Goal: Task Accomplishment & Management: Manage account settings

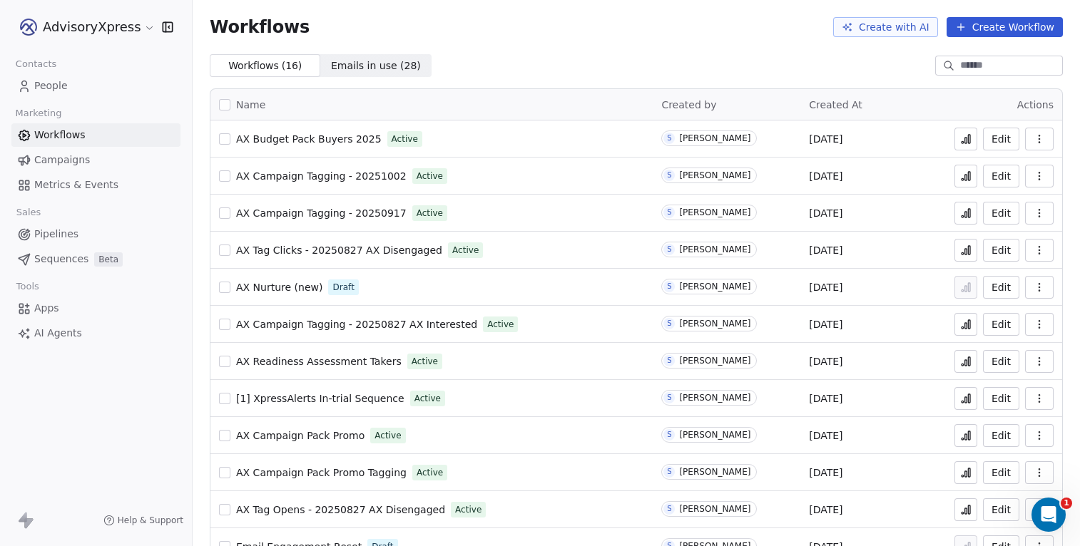
click at [53, 85] on span "People" at bounding box center [51, 85] width 34 height 15
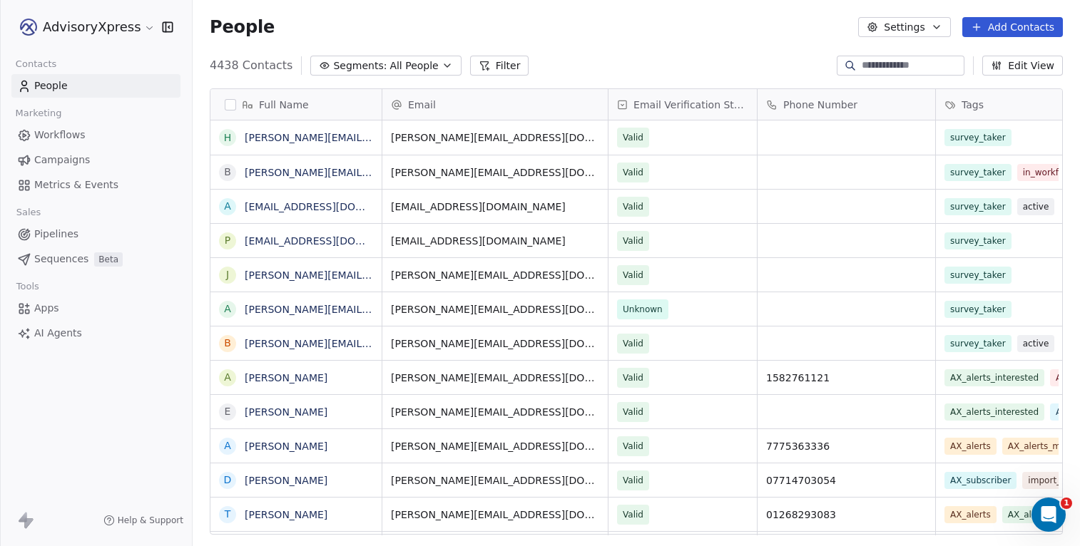
scroll to position [481, 887]
click at [393, 63] on span "All People" at bounding box center [413, 65] width 49 height 15
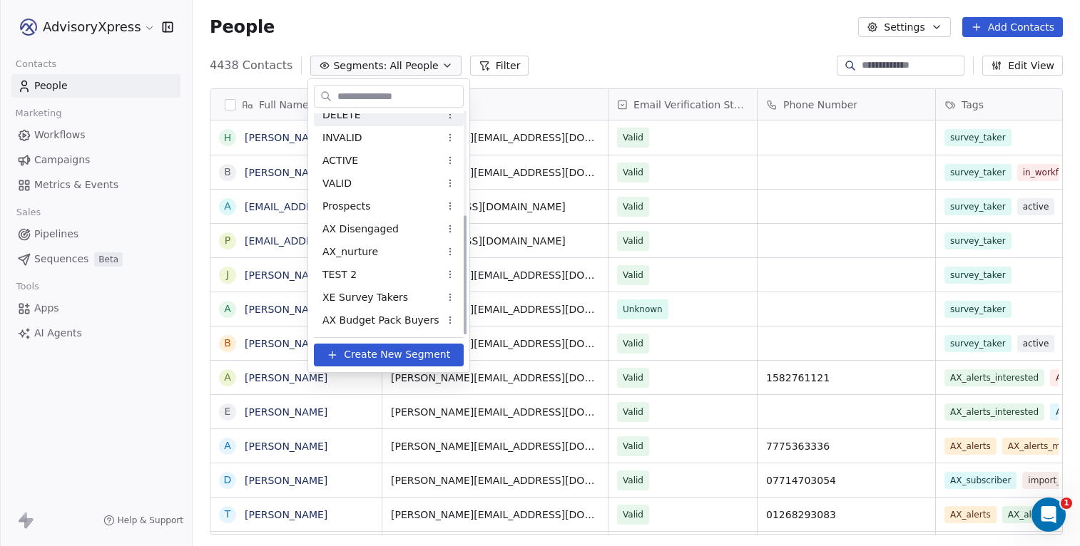
scroll to position [193, 0]
click at [382, 321] on span "AX Budget Pack Buyers" at bounding box center [380, 320] width 117 height 15
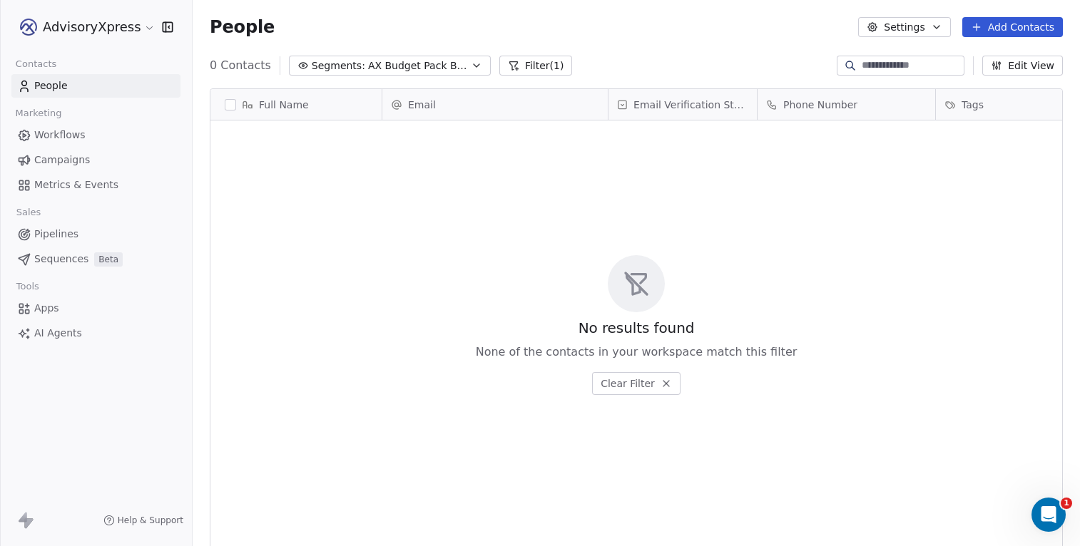
scroll to position [481, 887]
click at [518, 59] on button "Filter (1)" at bounding box center [535, 66] width 73 height 20
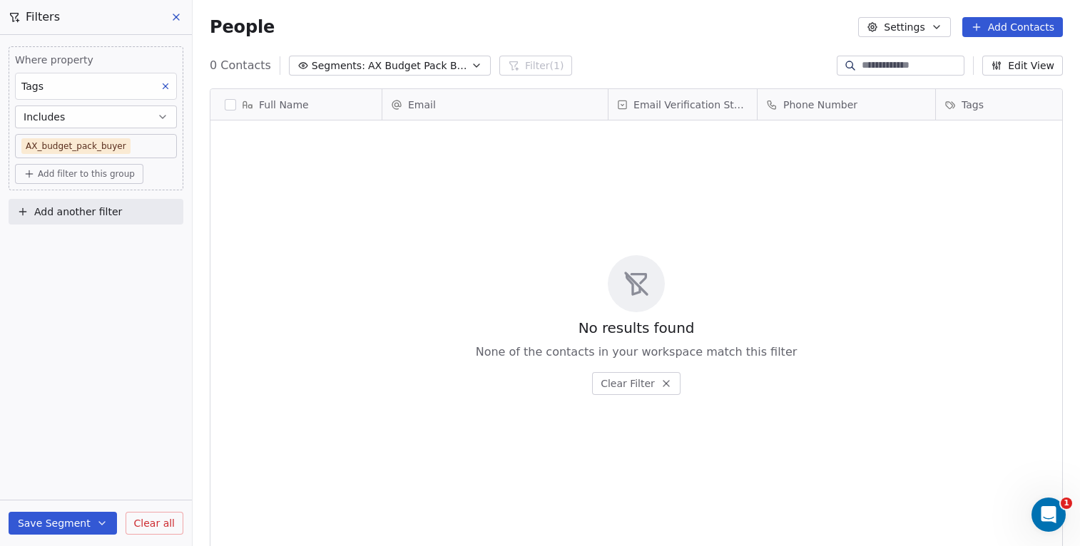
click at [149, 145] on body "AdvisoryXpress Contacts People Marketing Workflows Campaigns Metrics & Events S…" at bounding box center [540, 273] width 1080 height 546
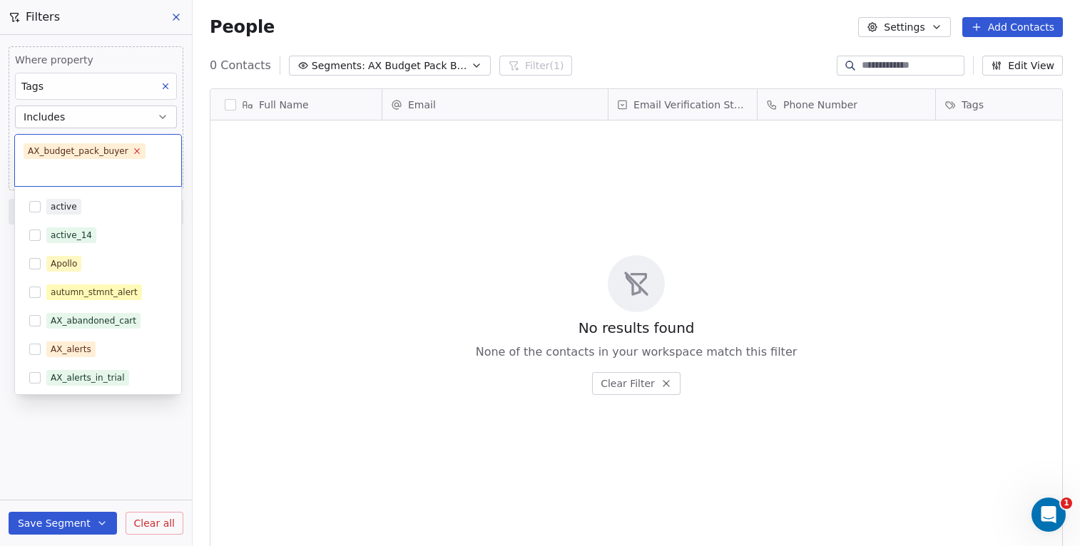
click at [137, 149] on icon at bounding box center [136, 150] width 9 height 9
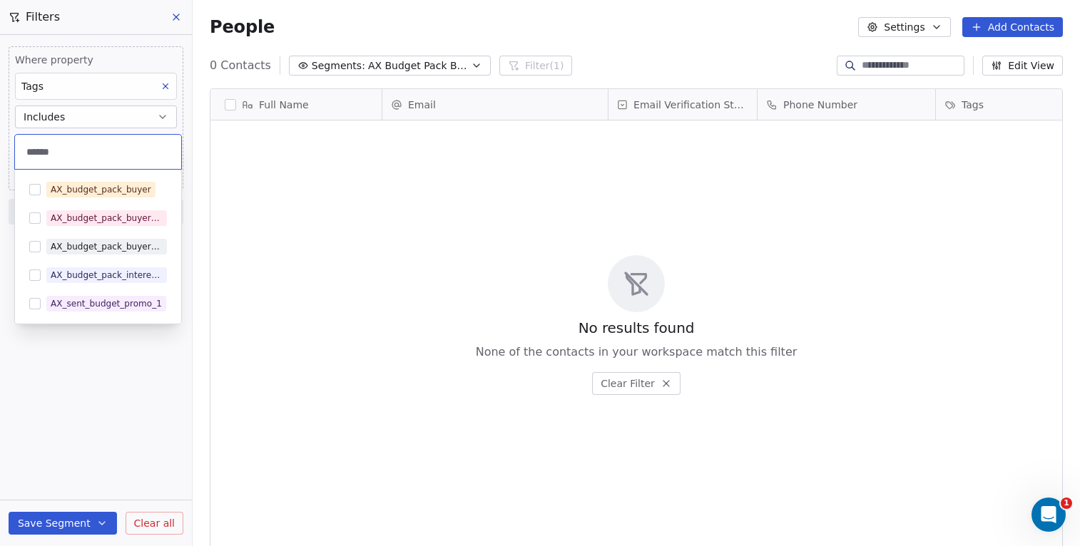
scroll to position [0, 0]
type input "******"
click at [102, 250] on div "AX_budget_pack_buyer_2025" at bounding box center [107, 246] width 112 height 13
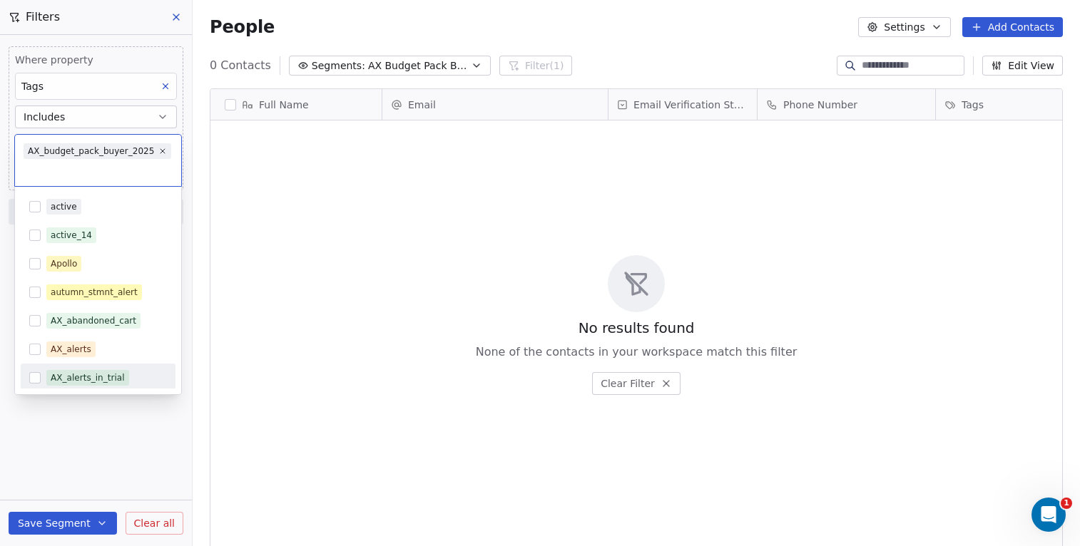
click at [66, 526] on html "AdvisoryXpress Contacts People Marketing Workflows Campaigns Metrics & Events S…" at bounding box center [540, 273] width 1080 height 546
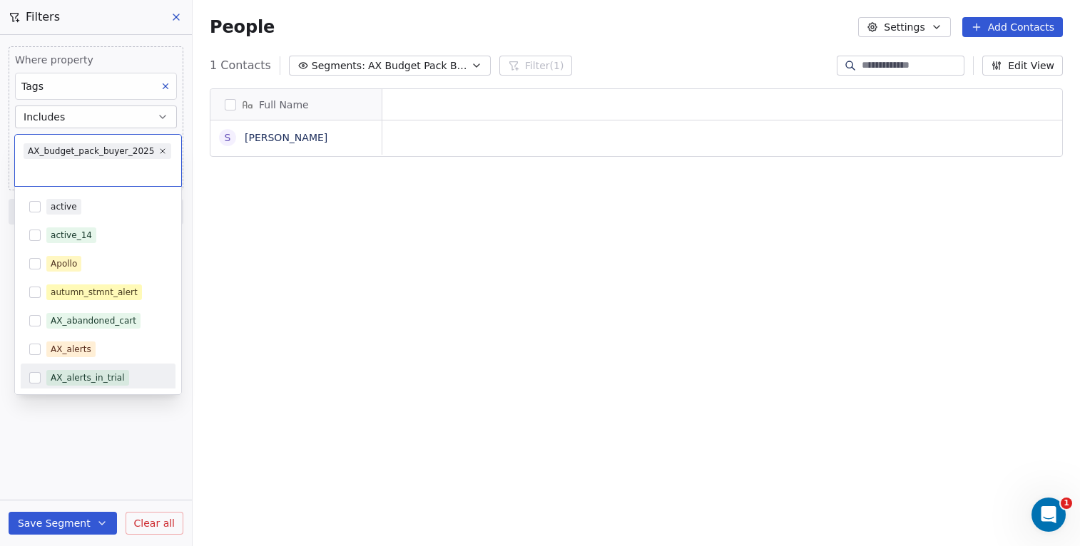
scroll to position [1, 1]
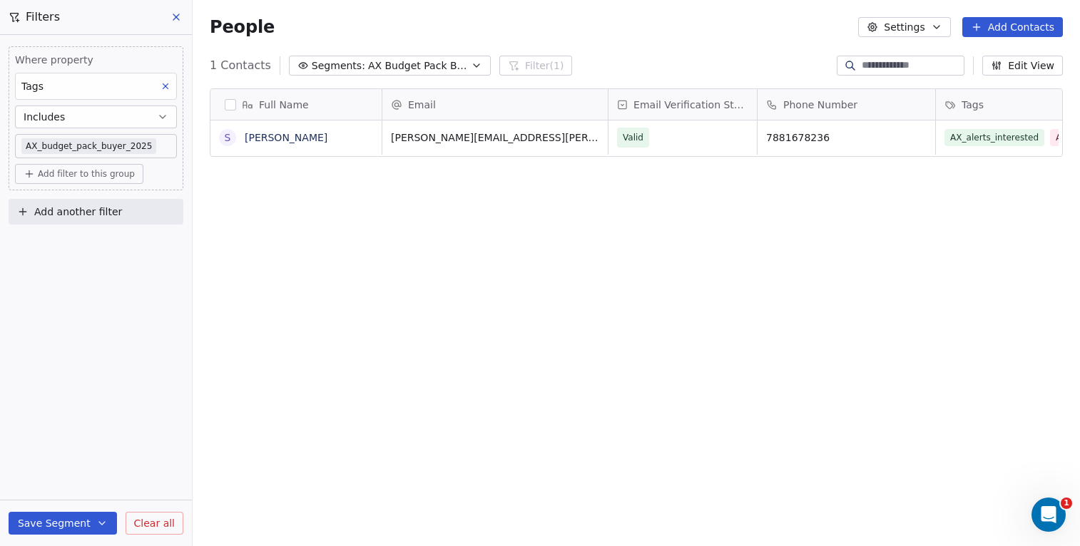
click at [230, 103] on button "button" at bounding box center [230, 104] width 11 height 11
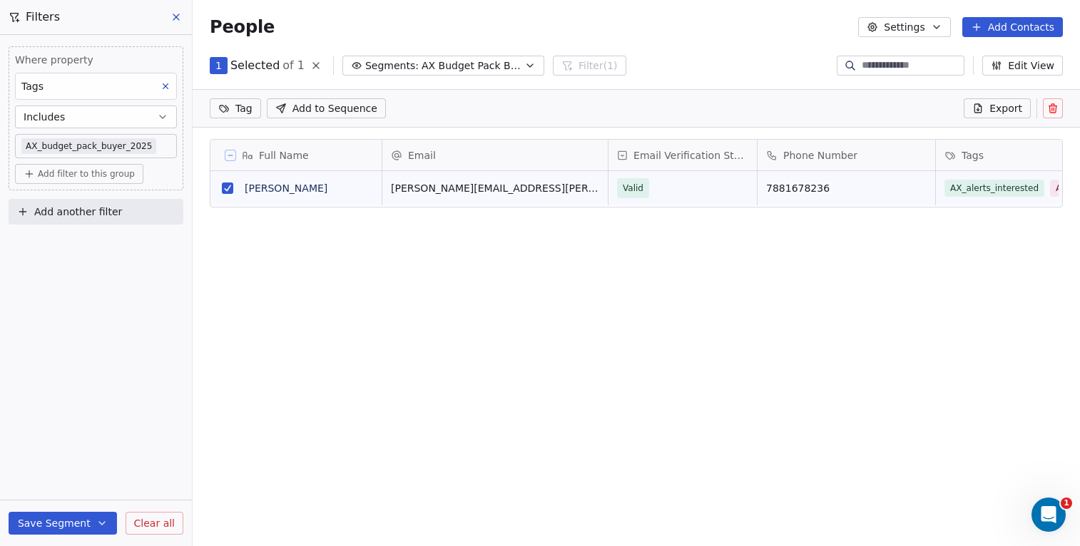
click at [350, 110] on span "Add to Sequence" at bounding box center [334, 108] width 85 height 14
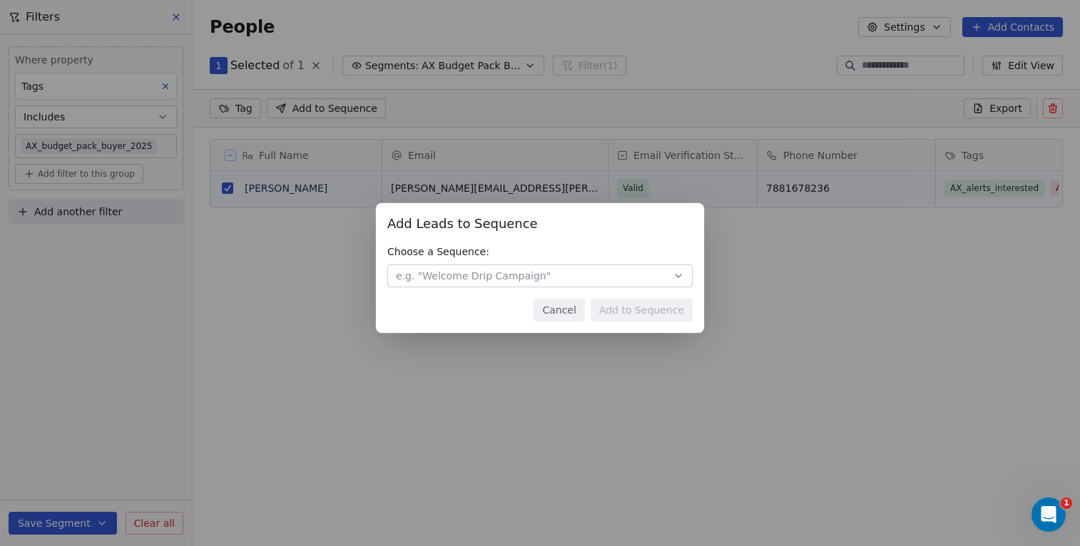
click at [466, 280] on span "e.g. "Welcome Drip Campaign"" at bounding box center [473, 276] width 155 height 14
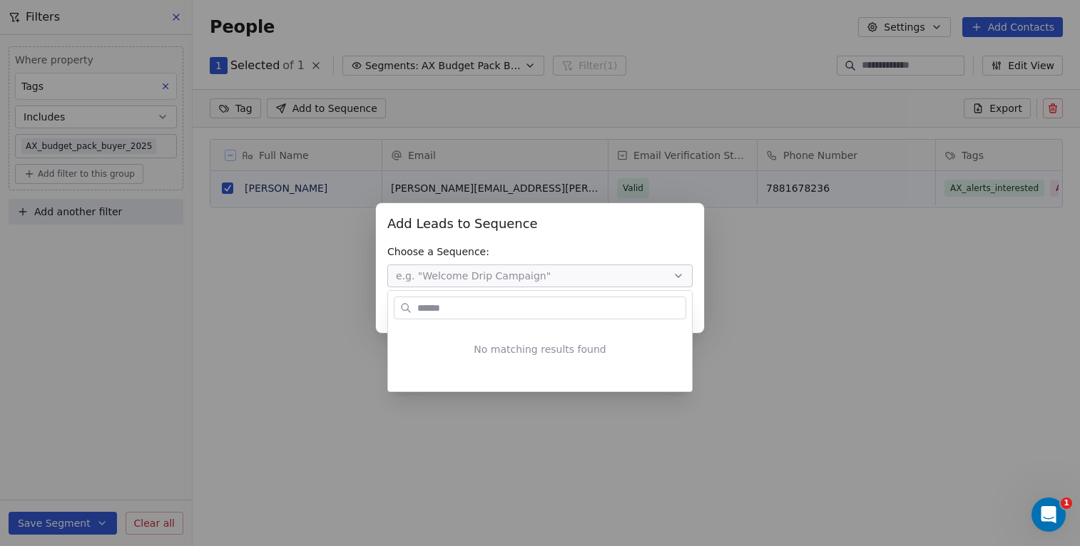
click at [580, 243] on div "Add Leads to Sequence Add Leads to Sequence Choose a Sequence: e.g. "Welcome Dr…" at bounding box center [540, 272] width 1080 height 185
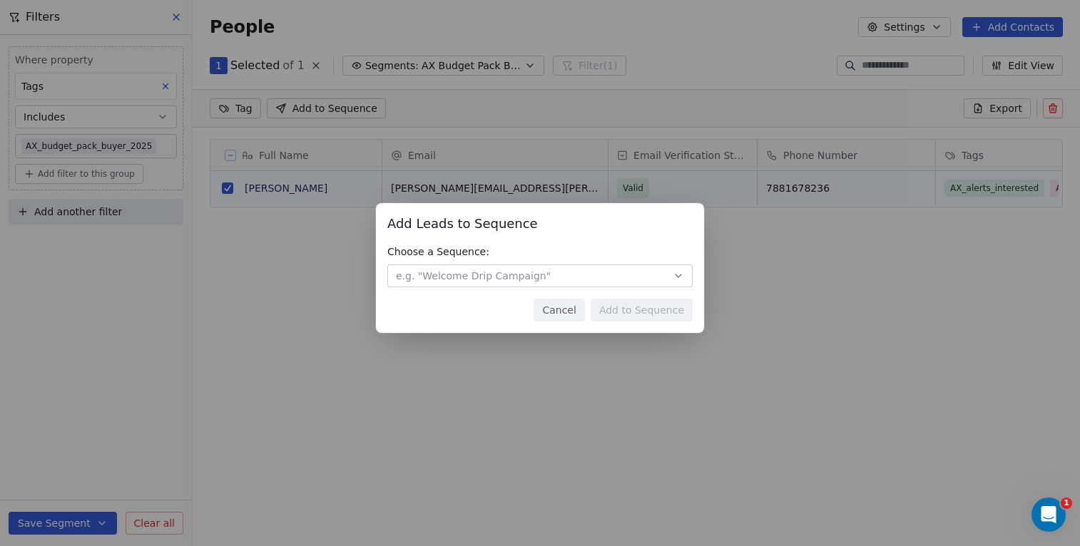
click at [574, 312] on button "Cancel" at bounding box center [559, 310] width 51 height 23
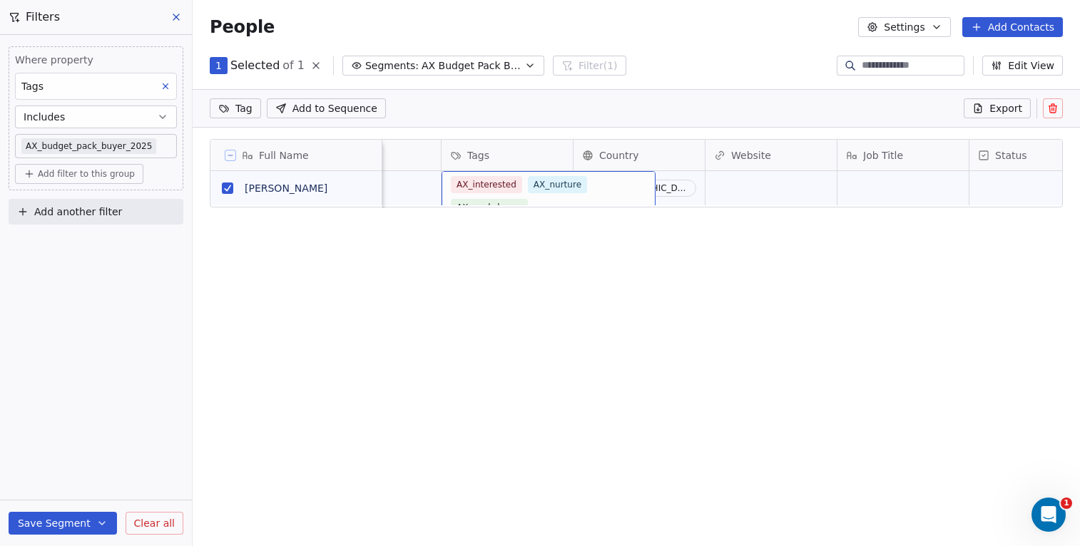
scroll to position [0, 0]
click at [290, 188] on link "[PERSON_NAME]" at bounding box center [286, 188] width 83 height 11
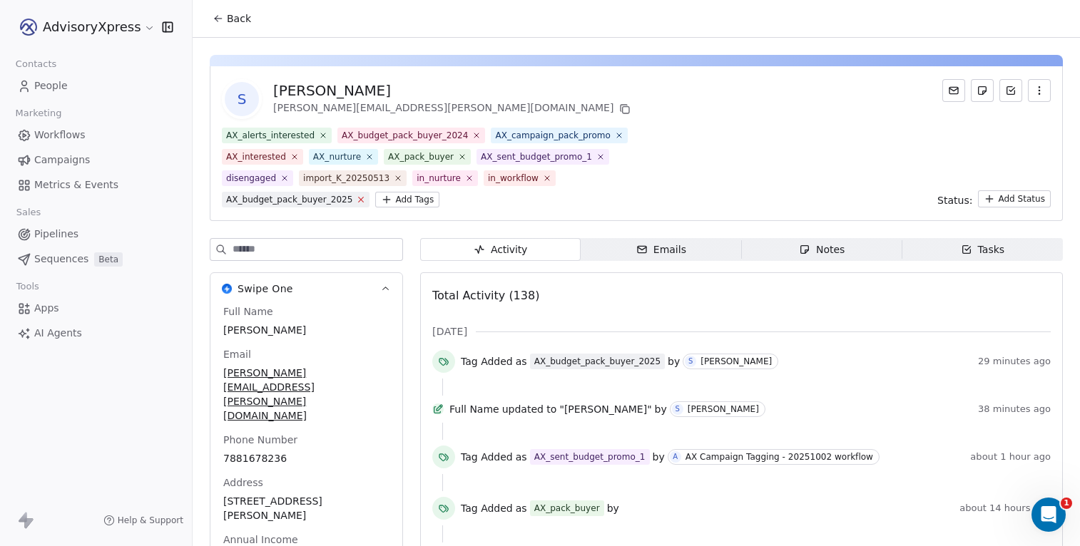
click at [362, 199] on icon at bounding box center [361, 199] width 9 height 9
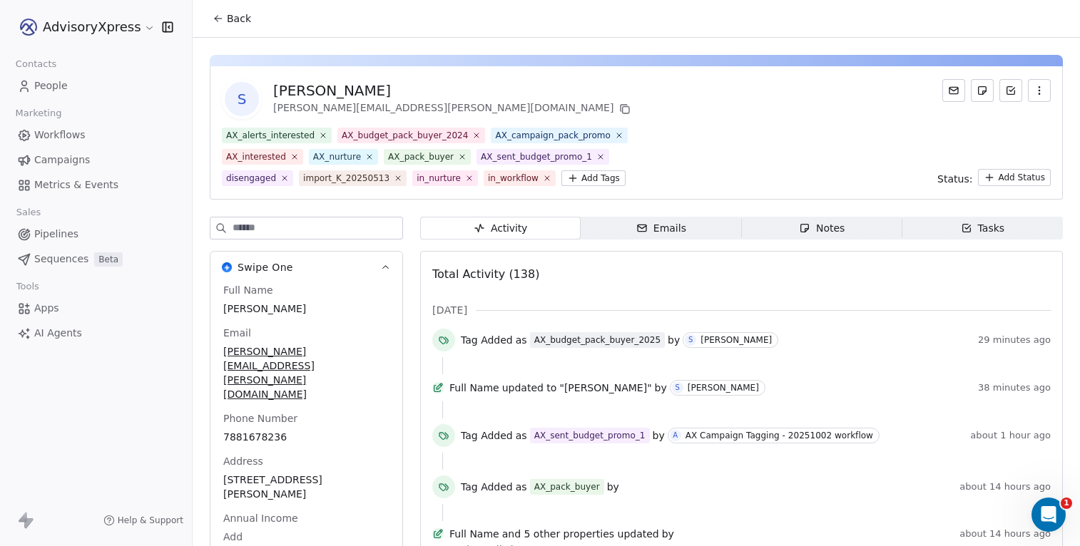
click at [235, 19] on span "Back" at bounding box center [239, 18] width 24 height 14
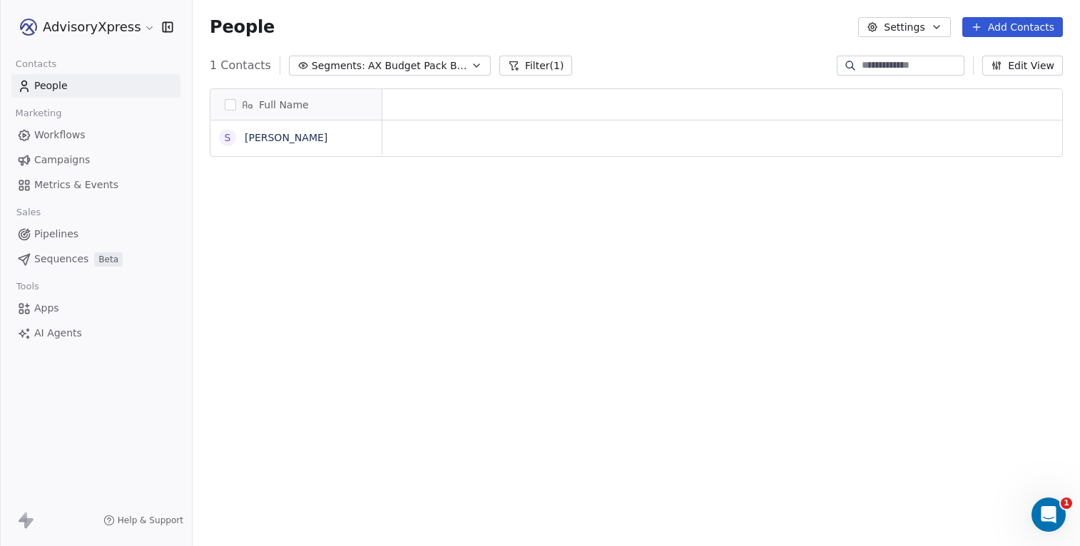
scroll to position [1, 1]
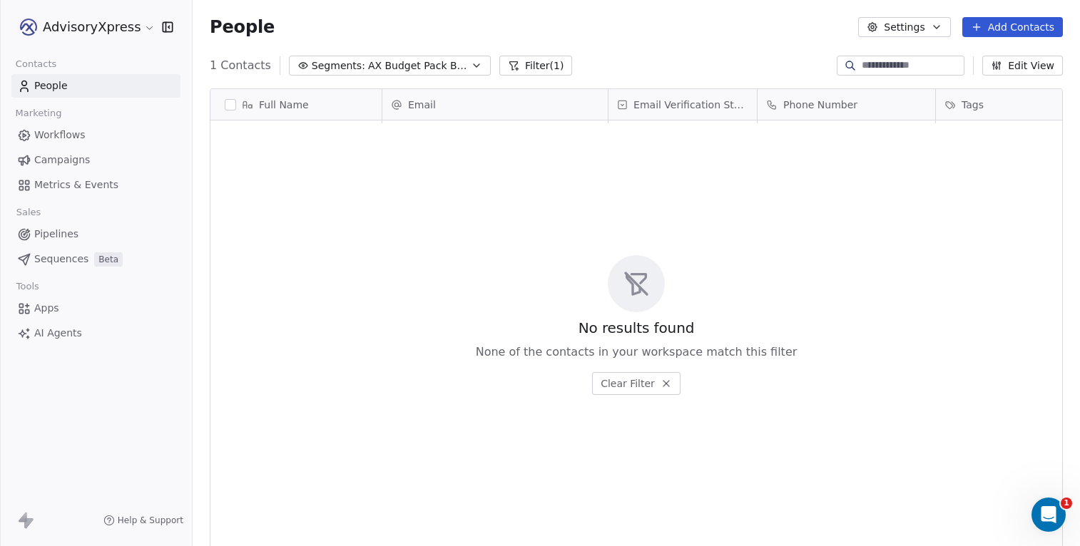
click at [524, 64] on button "Filter (1)" at bounding box center [535, 66] width 73 height 20
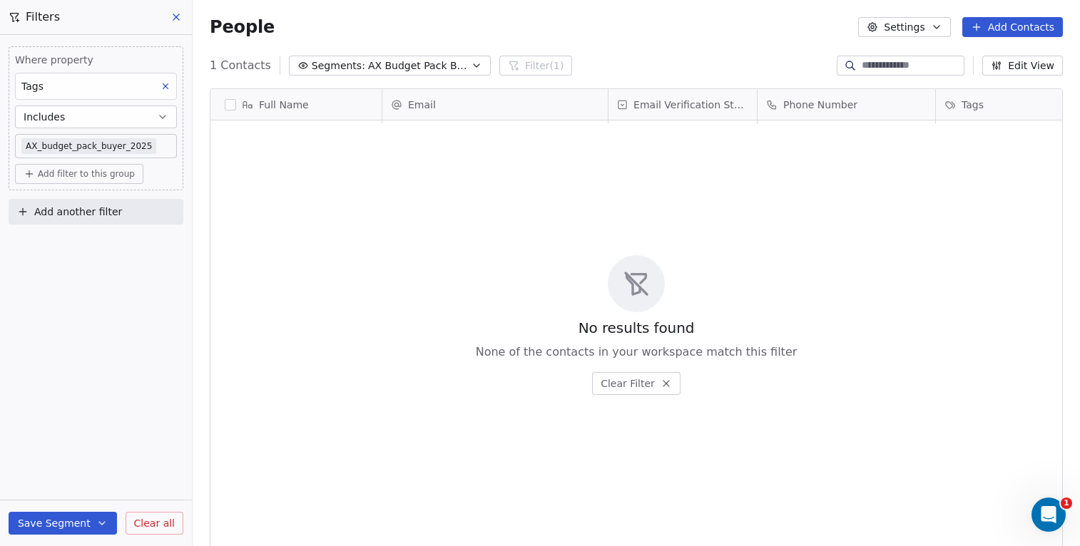
click at [175, 11] on icon at bounding box center [175, 16] width 11 height 11
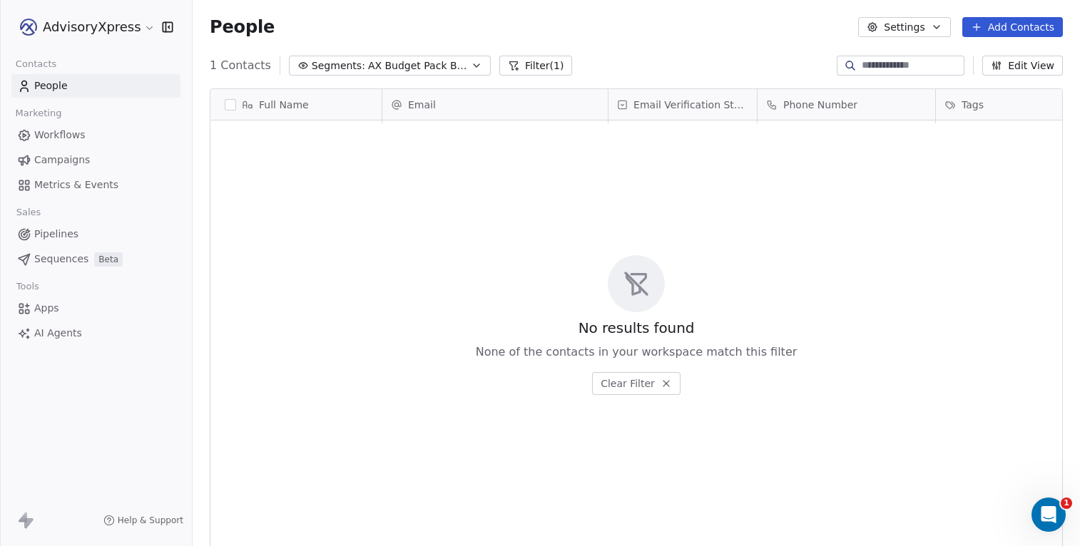
click at [73, 133] on span "Workflows" at bounding box center [59, 135] width 51 height 15
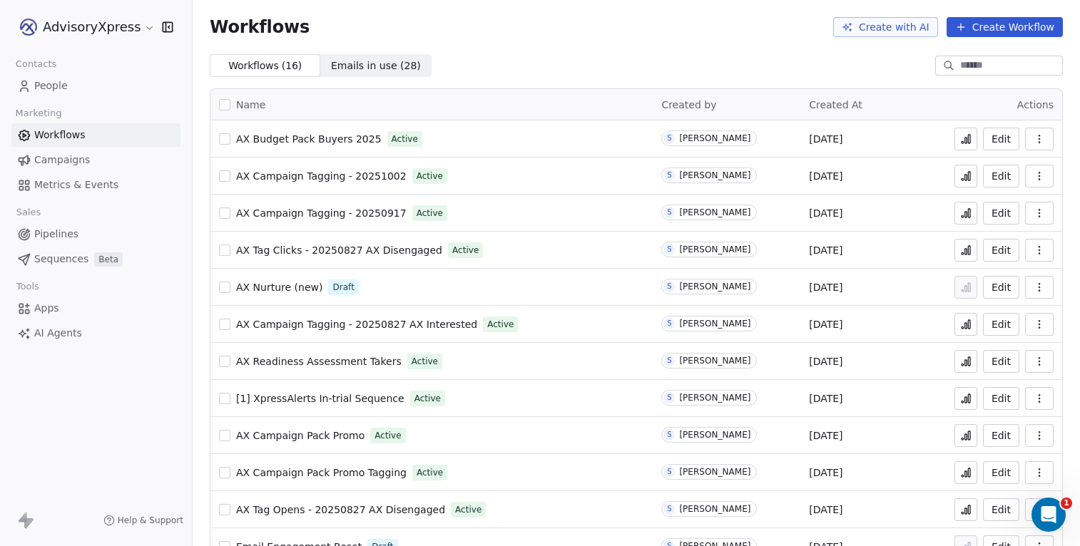
click at [58, 92] on span "People" at bounding box center [51, 85] width 34 height 15
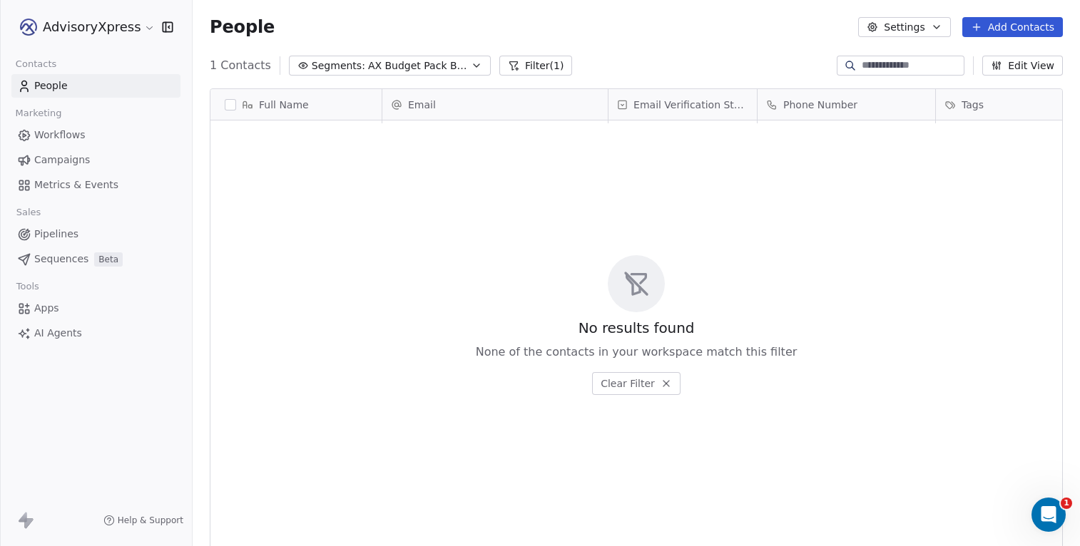
scroll to position [481, 887]
click at [523, 63] on button "Filter (1)" at bounding box center [535, 66] width 73 height 20
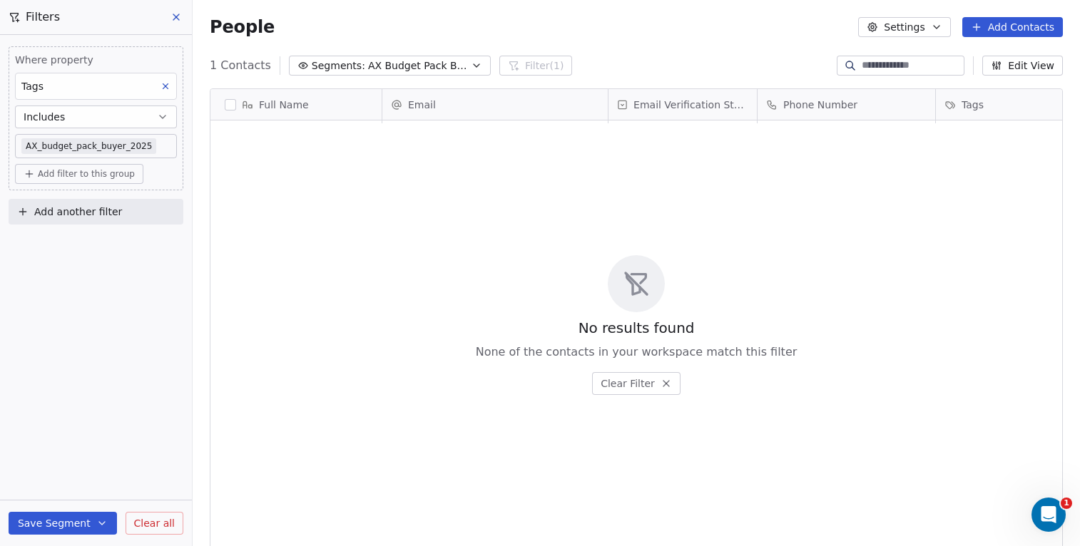
click at [164, 519] on span "Clear all" at bounding box center [154, 523] width 41 height 15
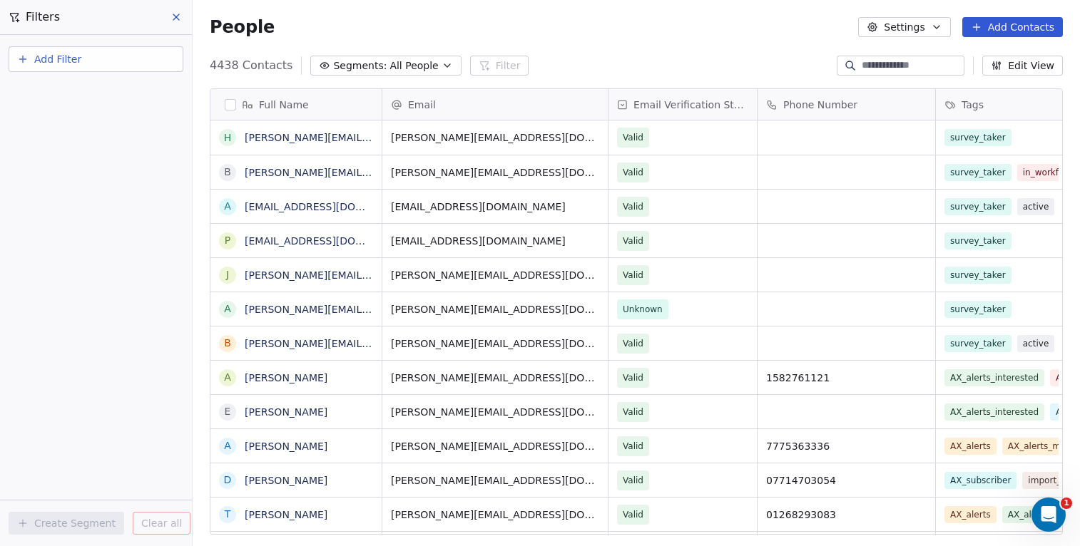
click at [442, 63] on icon "button" at bounding box center [447, 65] width 11 height 11
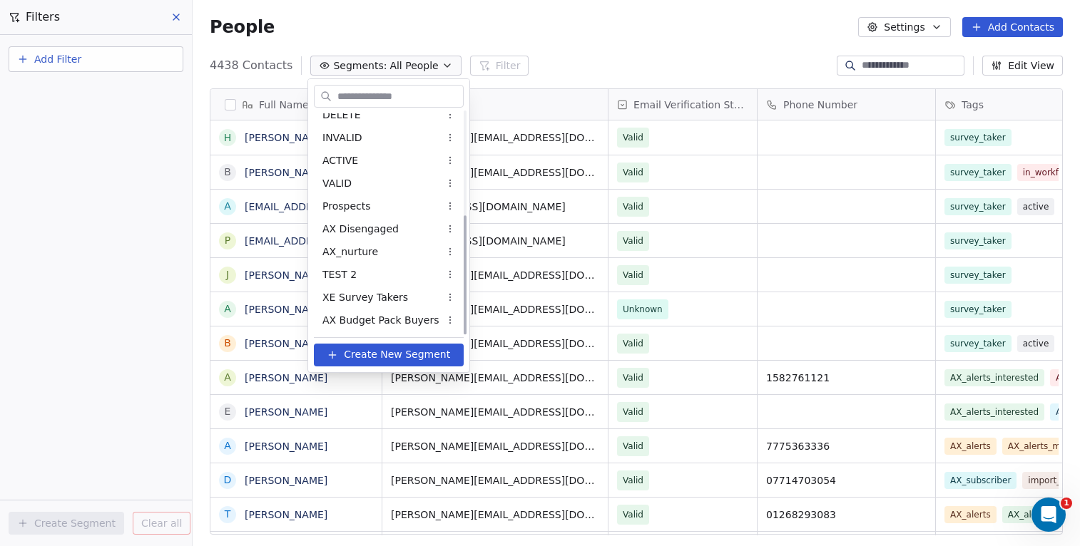
scroll to position [193, 0]
click at [382, 320] on span "AX Budget Pack Buyers" at bounding box center [380, 320] width 117 height 15
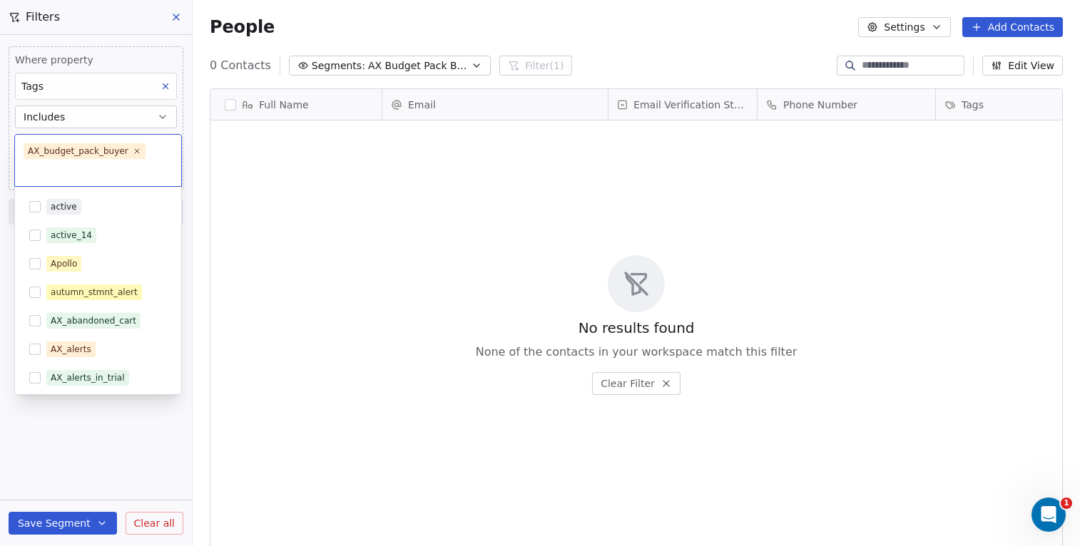
click at [151, 143] on body "AdvisoryXpress Contacts People Marketing Workflows Campaigns Metrics & Events S…" at bounding box center [540, 273] width 1080 height 546
click at [138, 149] on icon at bounding box center [136, 150] width 9 height 9
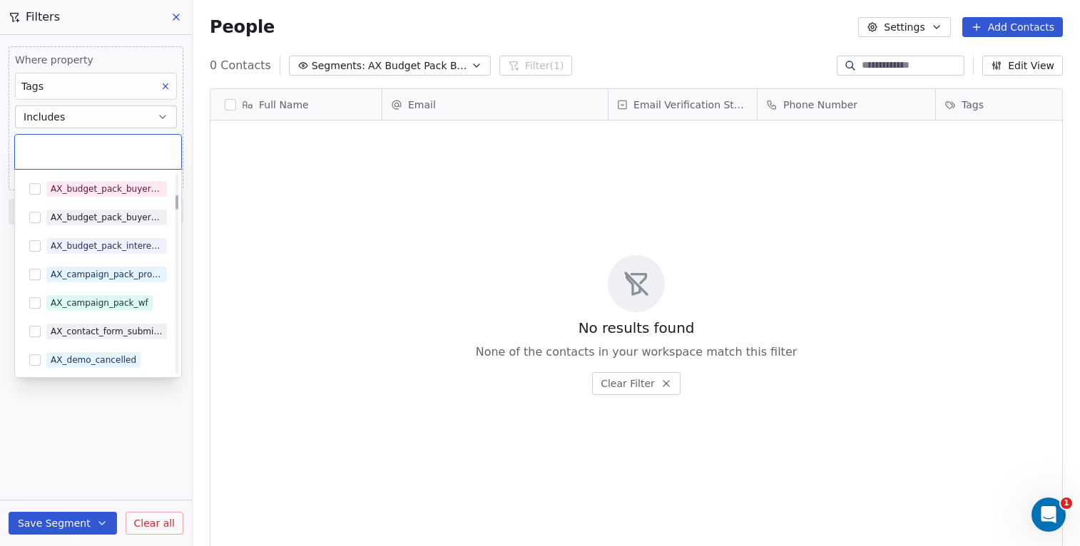
scroll to position [312, 0]
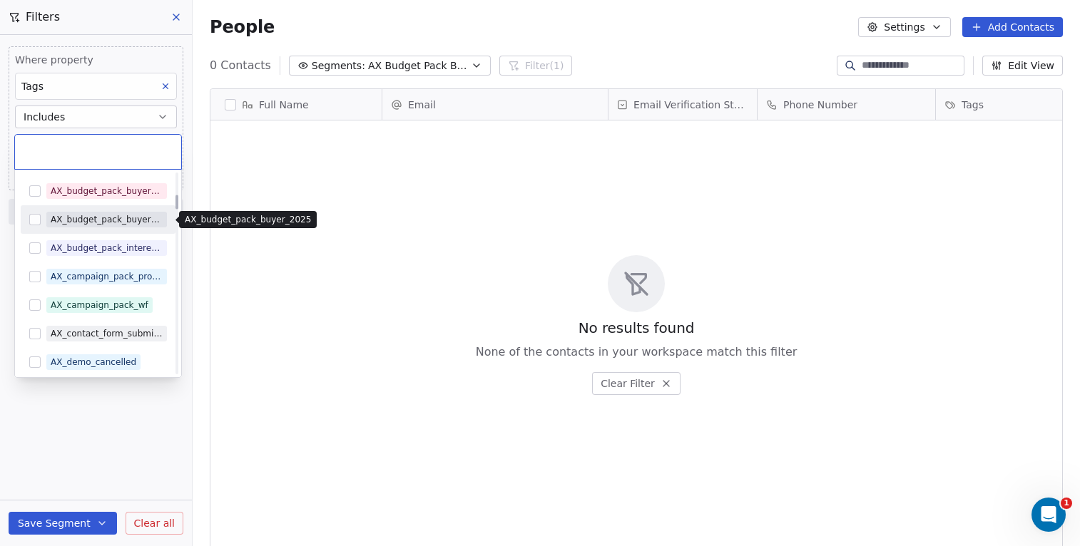
click at [99, 221] on div "AX_budget_pack_buyer_2025" at bounding box center [107, 219] width 112 height 13
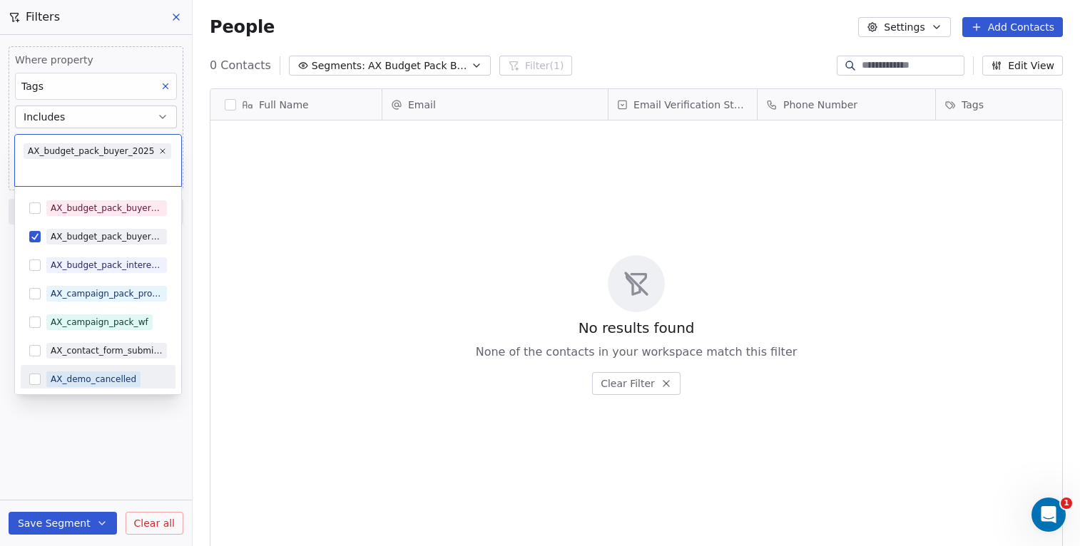
click at [63, 526] on html "AdvisoryXpress Contacts People Marketing Workflows Campaigns Metrics & Events S…" at bounding box center [540, 273] width 1080 height 546
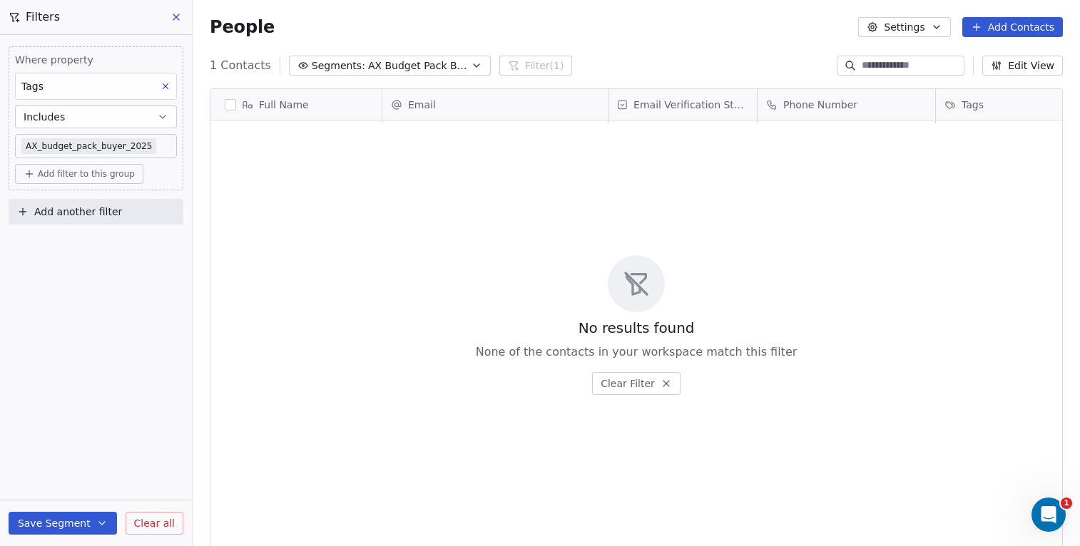
click at [59, 517] on button "Save Segment" at bounding box center [63, 523] width 108 height 23
click at [83, 482] on span "Update existing segment" at bounding box center [104, 487] width 126 height 14
click at [176, 16] on icon at bounding box center [175, 16] width 11 height 11
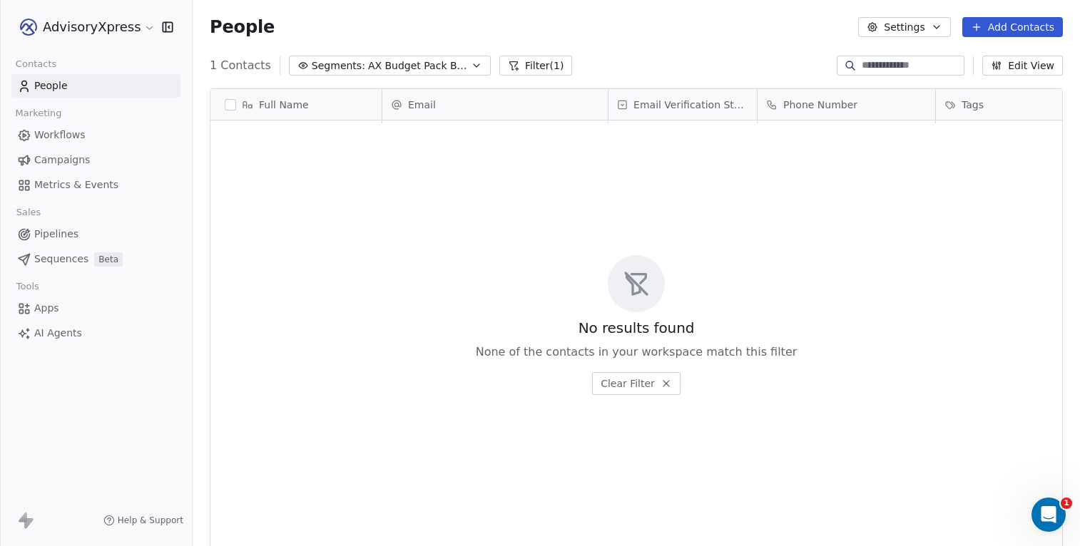
click at [51, 88] on span "People" at bounding box center [51, 85] width 34 height 15
click at [48, 135] on span "Workflows" at bounding box center [59, 135] width 51 height 15
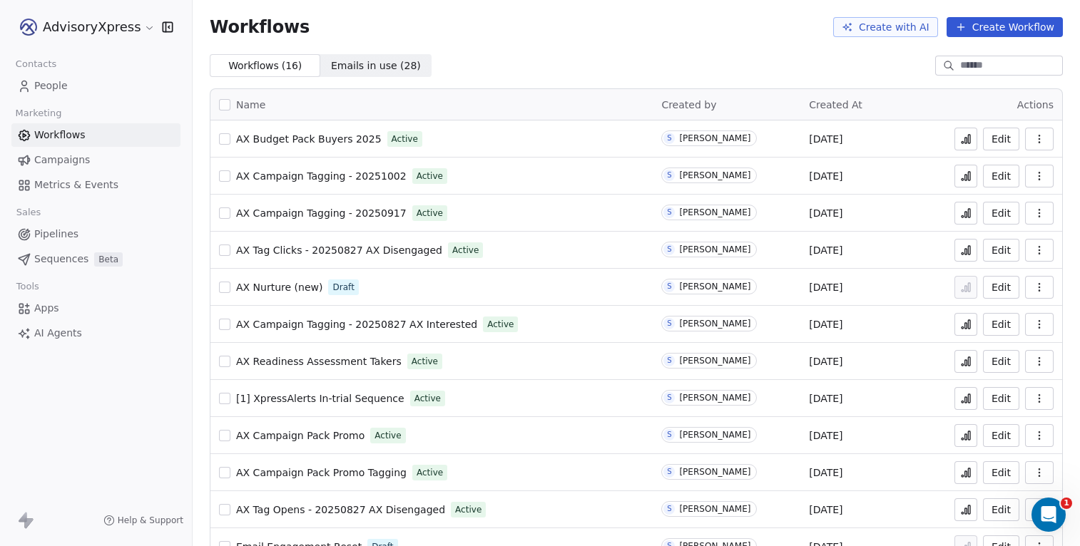
click at [52, 81] on span "People" at bounding box center [51, 85] width 34 height 15
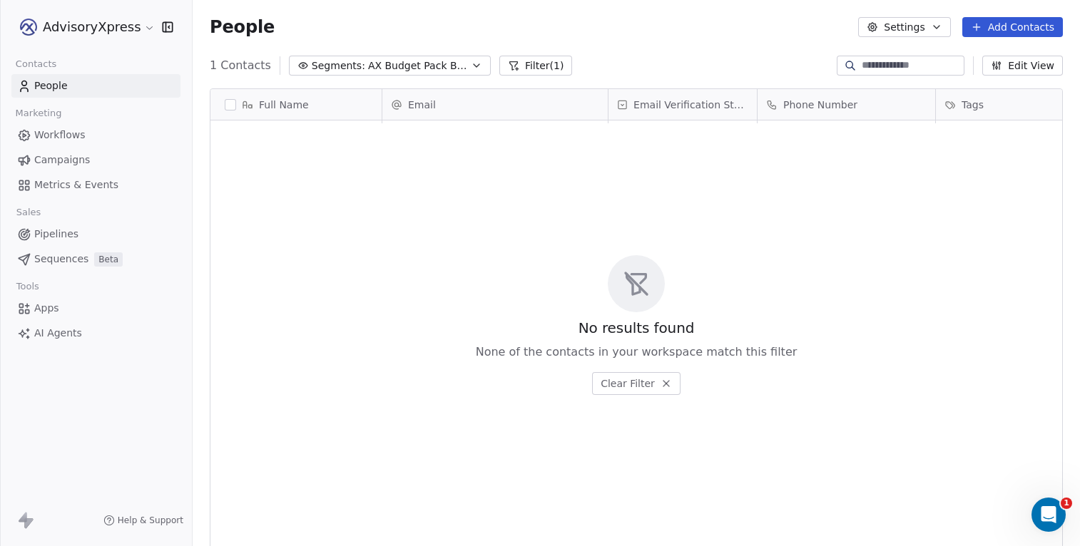
scroll to position [481, 887]
click at [434, 68] on span "AX Budget Pack Buyers" at bounding box center [418, 65] width 100 height 15
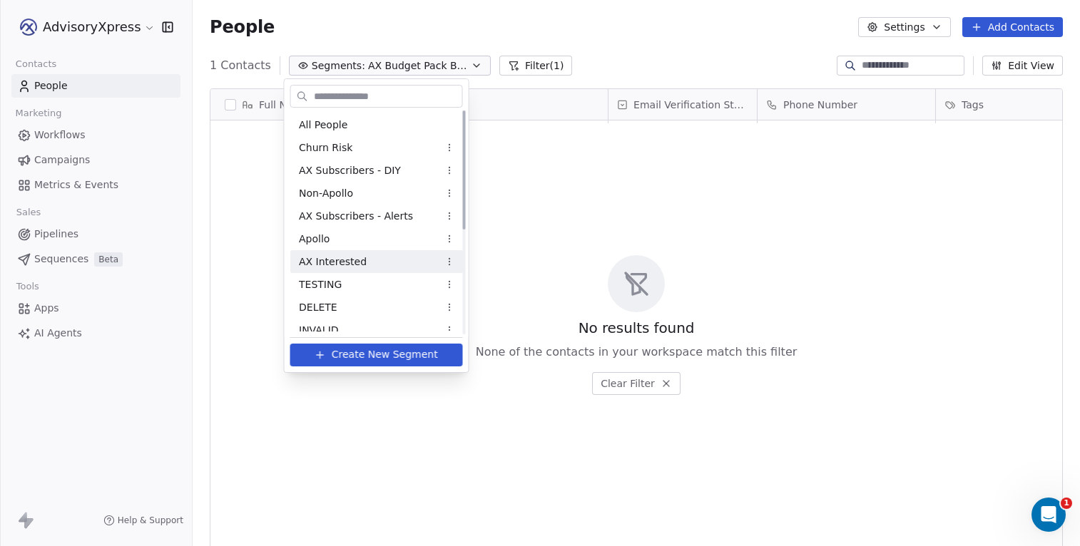
scroll to position [0, 0]
click at [354, 122] on div "All People" at bounding box center [376, 124] width 173 height 23
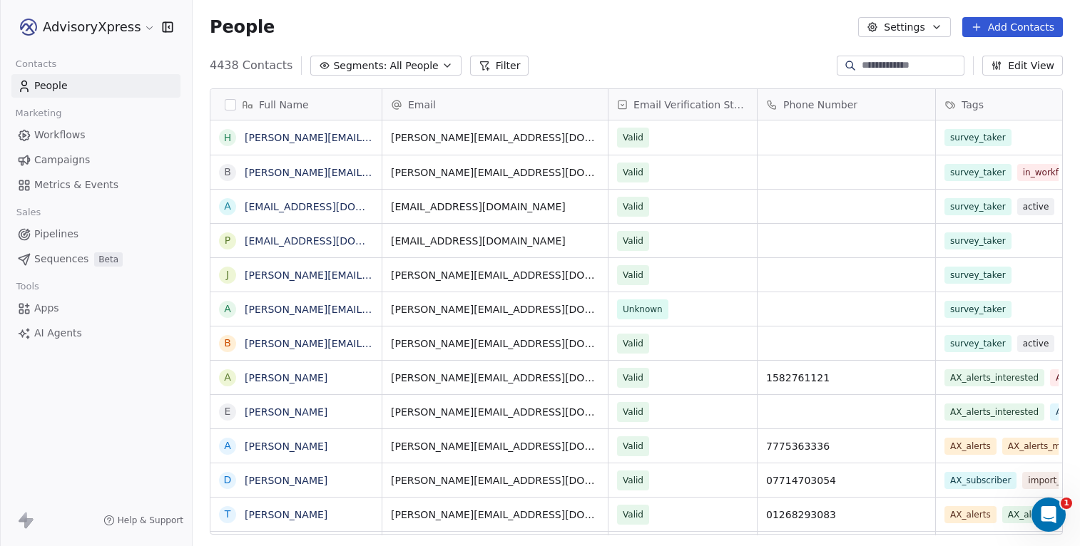
click at [862, 66] on input at bounding box center [912, 65] width 100 height 14
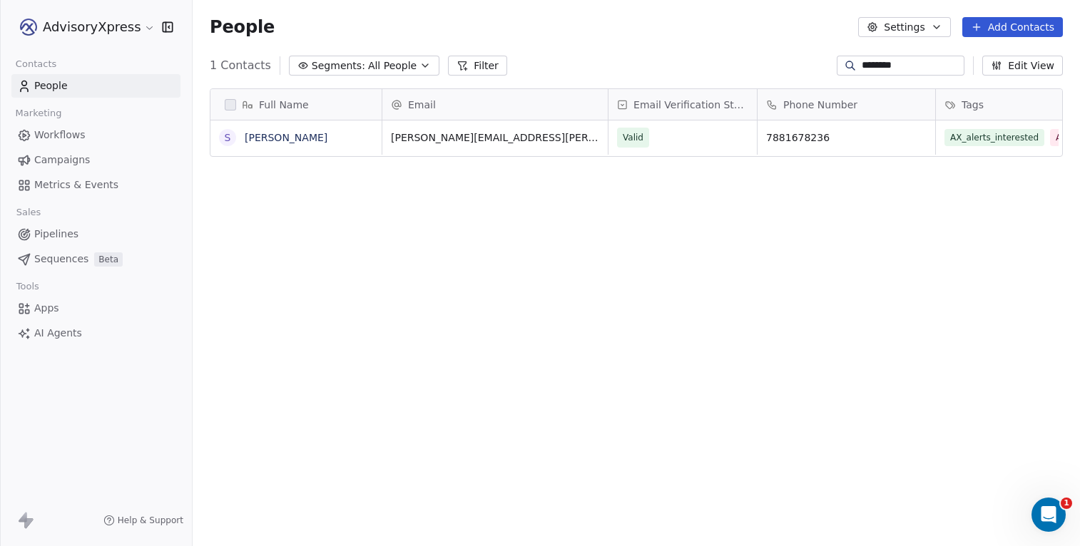
scroll to position [481, 887]
type input "********"
click at [294, 137] on link "[PERSON_NAME]" at bounding box center [286, 137] width 83 height 11
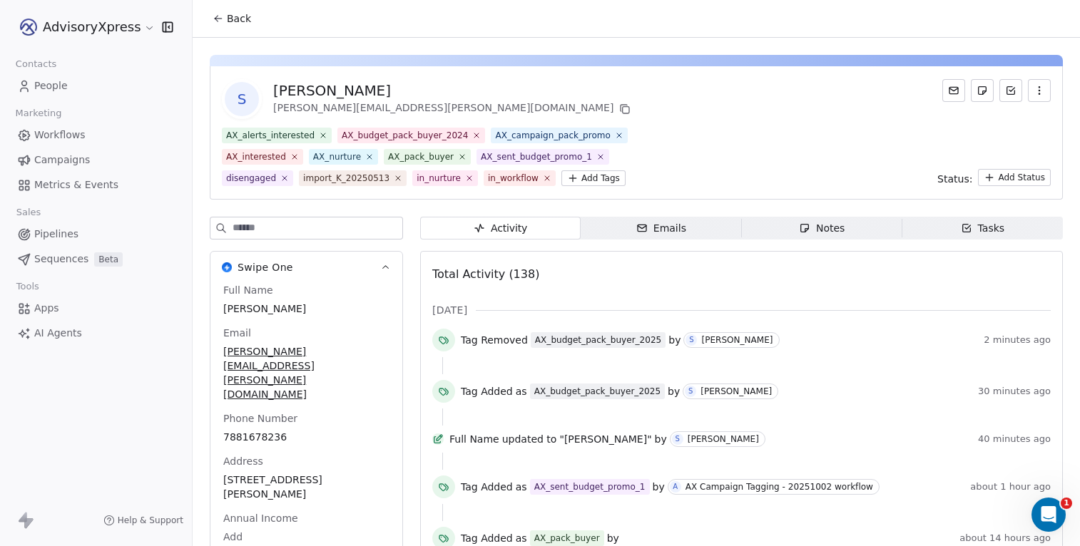
click at [602, 179] on html "AdvisoryXpress Contacts People Marketing Workflows Campaigns Metrics & Events S…" at bounding box center [540, 273] width 1080 height 546
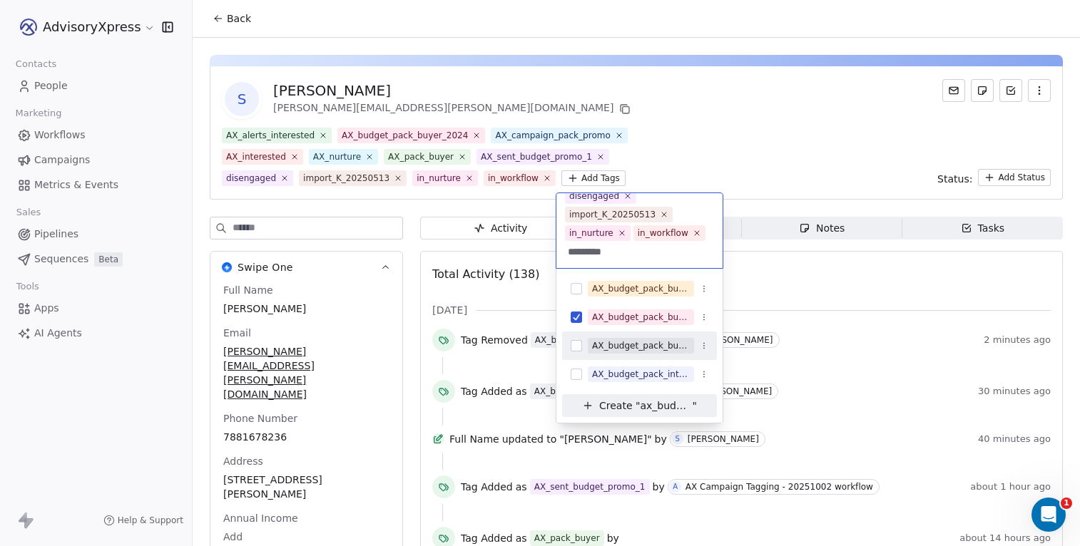
type input "*********"
click at [573, 345] on button "Suggestions" at bounding box center [576, 345] width 11 height 11
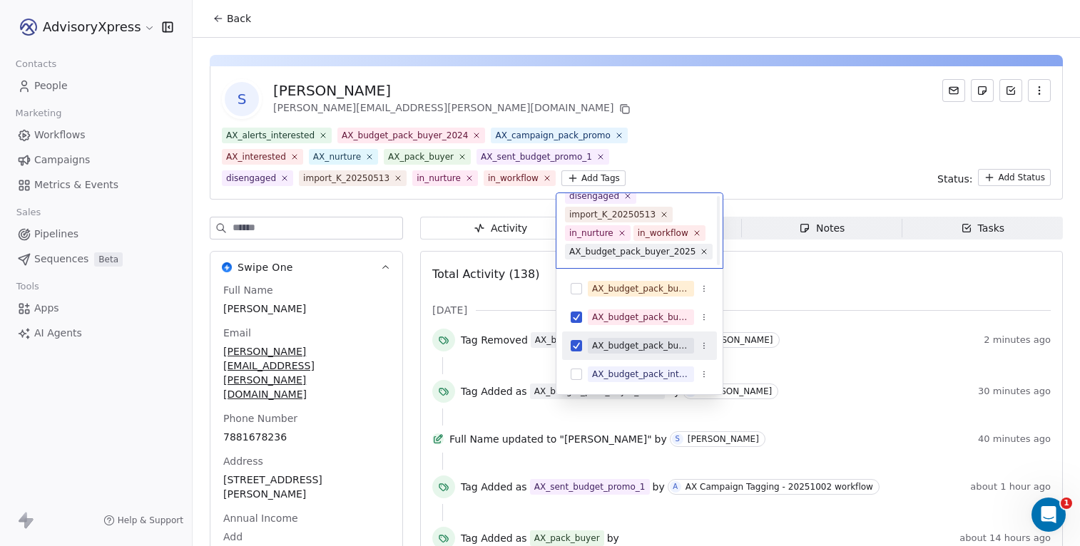
scroll to position [162, 0]
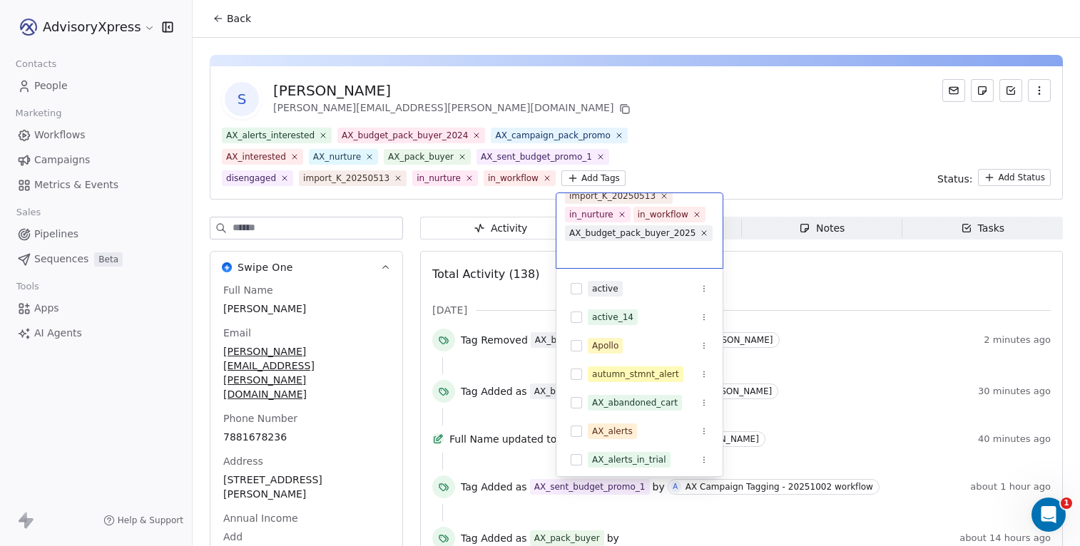
click at [760, 151] on html "AdvisoryXpress Contacts People Marketing Workflows Campaigns Metrics & Events S…" at bounding box center [540, 273] width 1080 height 546
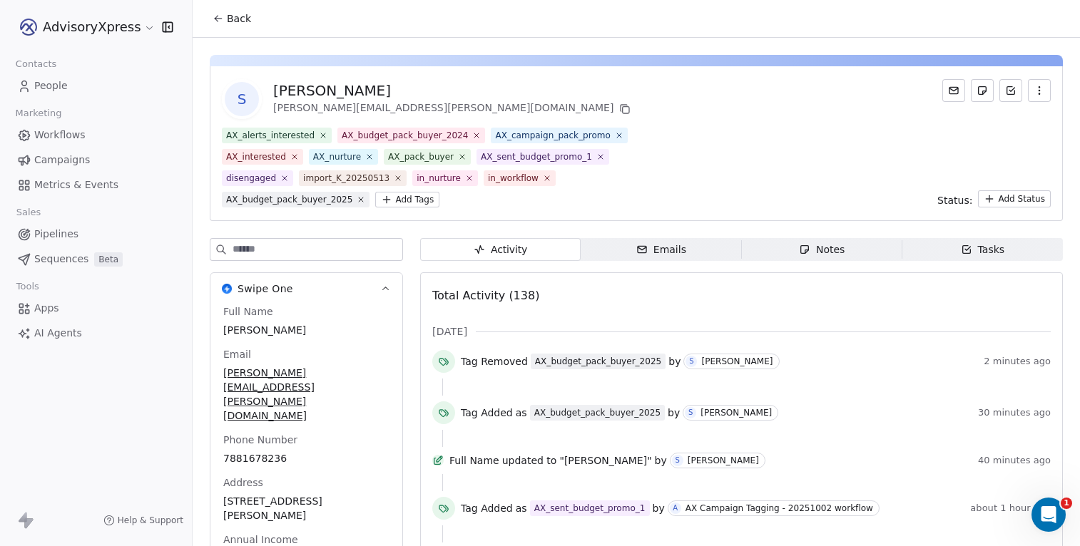
click at [760, 151] on html "AdvisoryXpress Contacts People Marketing Workflows Campaigns Metrics & Events S…" at bounding box center [540, 273] width 1080 height 546
click at [69, 134] on span "Workflows" at bounding box center [59, 135] width 51 height 15
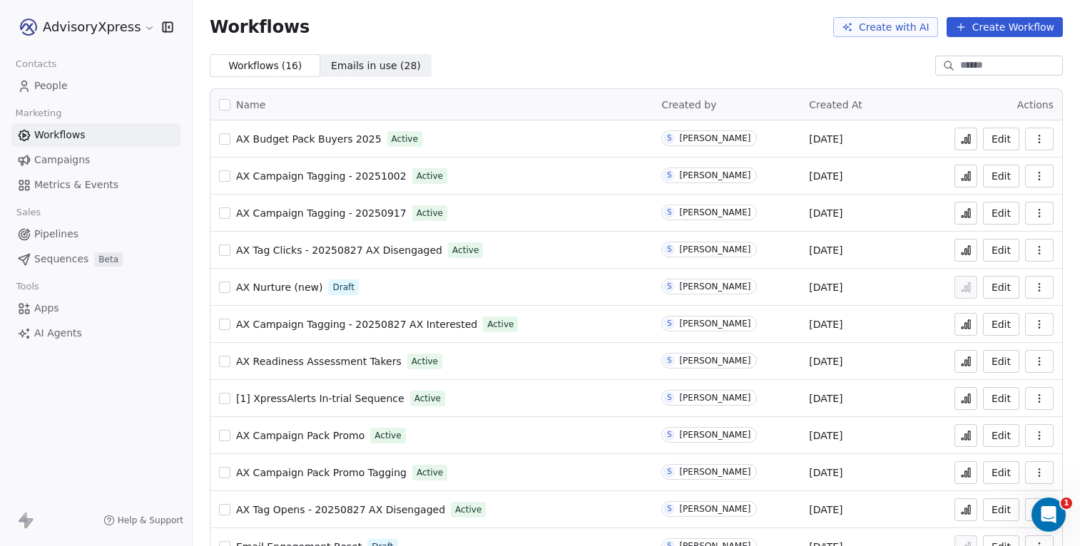
click at [967, 137] on icon at bounding box center [965, 138] width 11 height 11
